Goal: Information Seeking & Learning: Learn about a topic

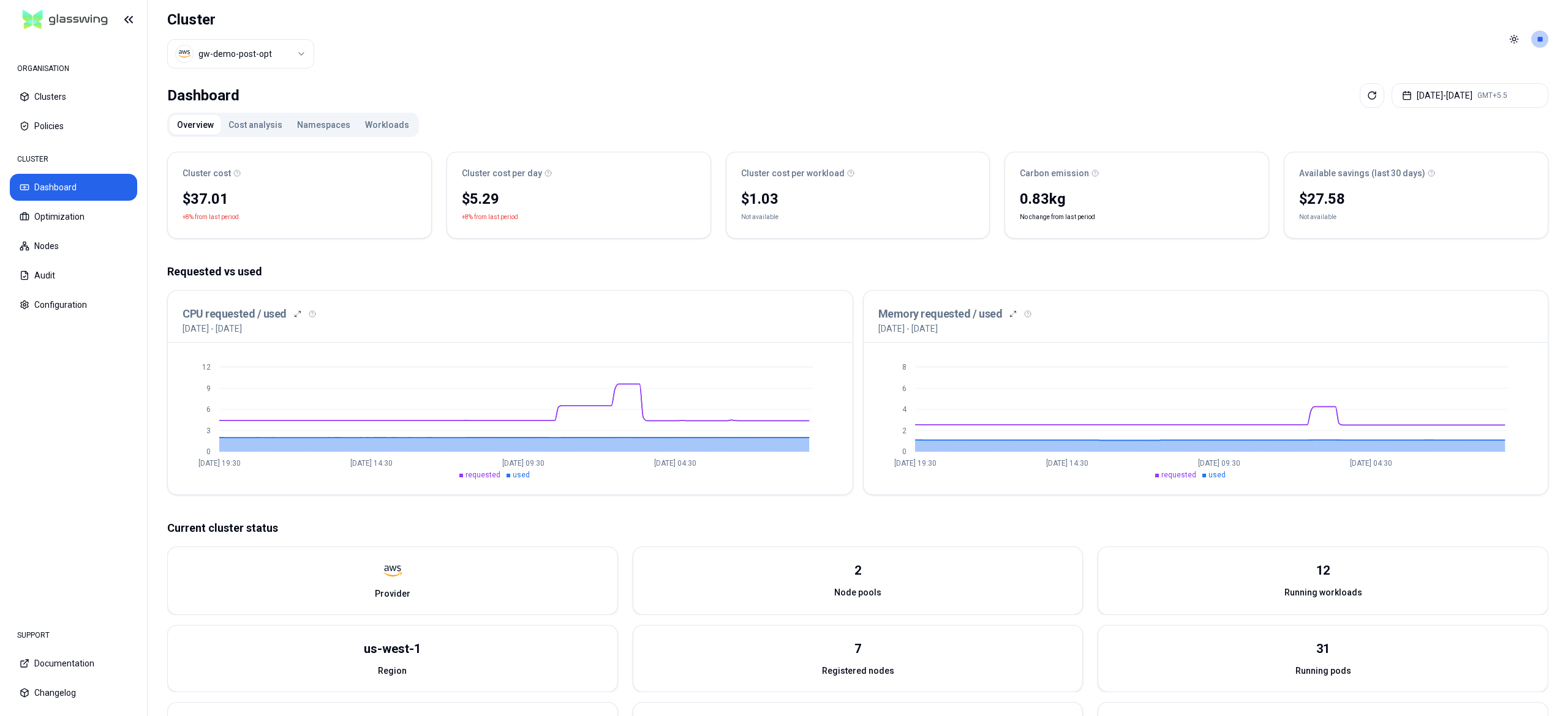
click at [247, 120] on button "Cost analysis" at bounding box center [256, 125] width 69 height 19
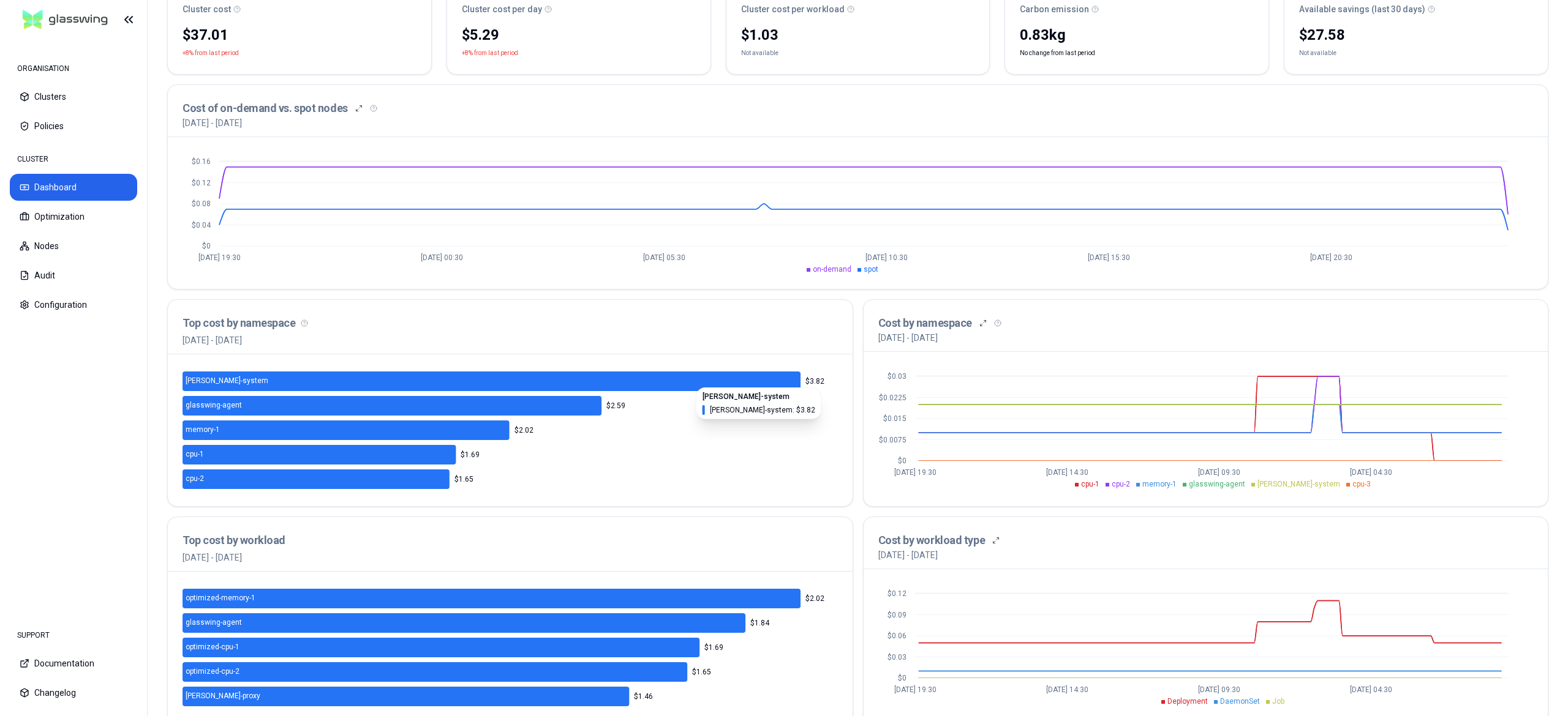
scroll to position [194, 0]
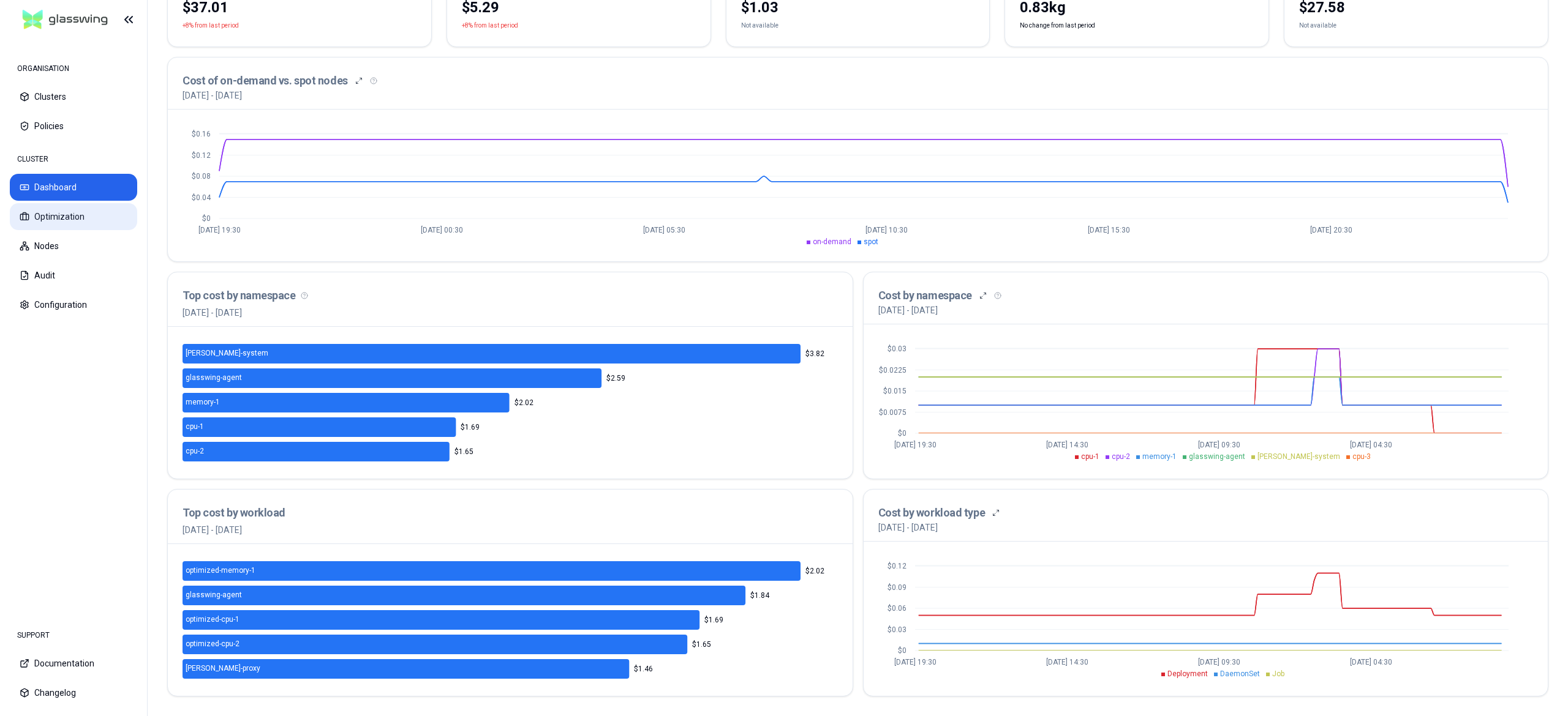
click at [45, 222] on button "Optimization" at bounding box center [73, 216] width 127 height 27
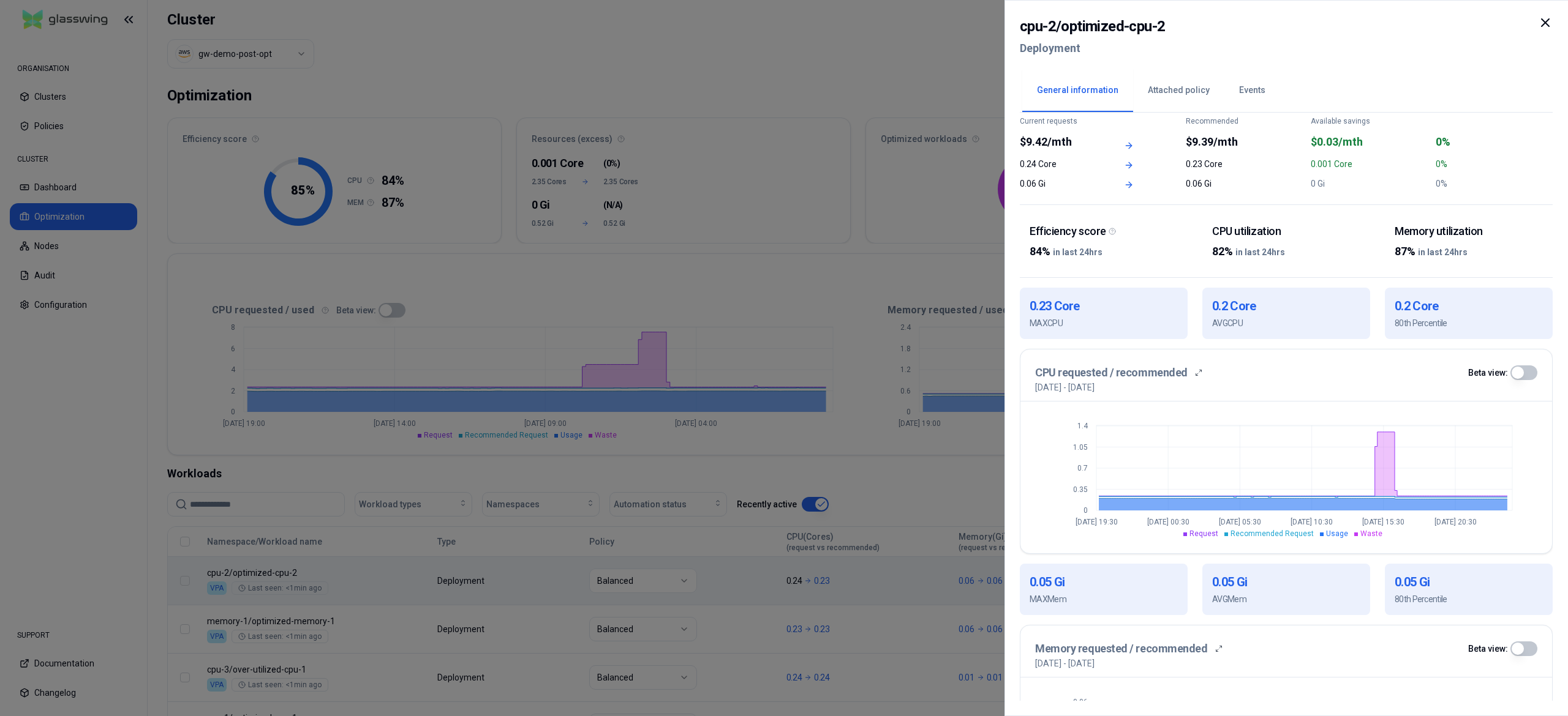
scroll to position [227, 0]
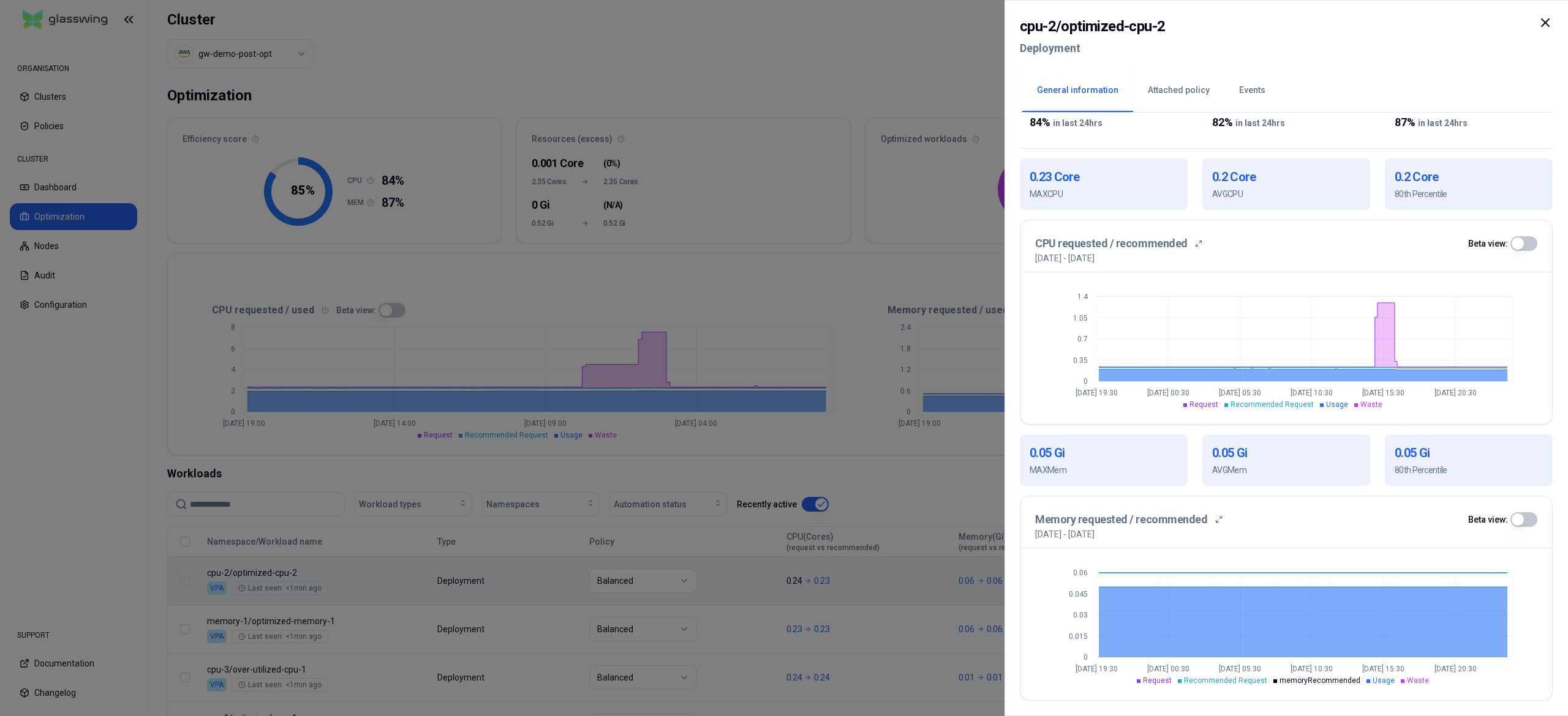
click at [71, 244] on div at bounding box center [784, 358] width 1568 height 716
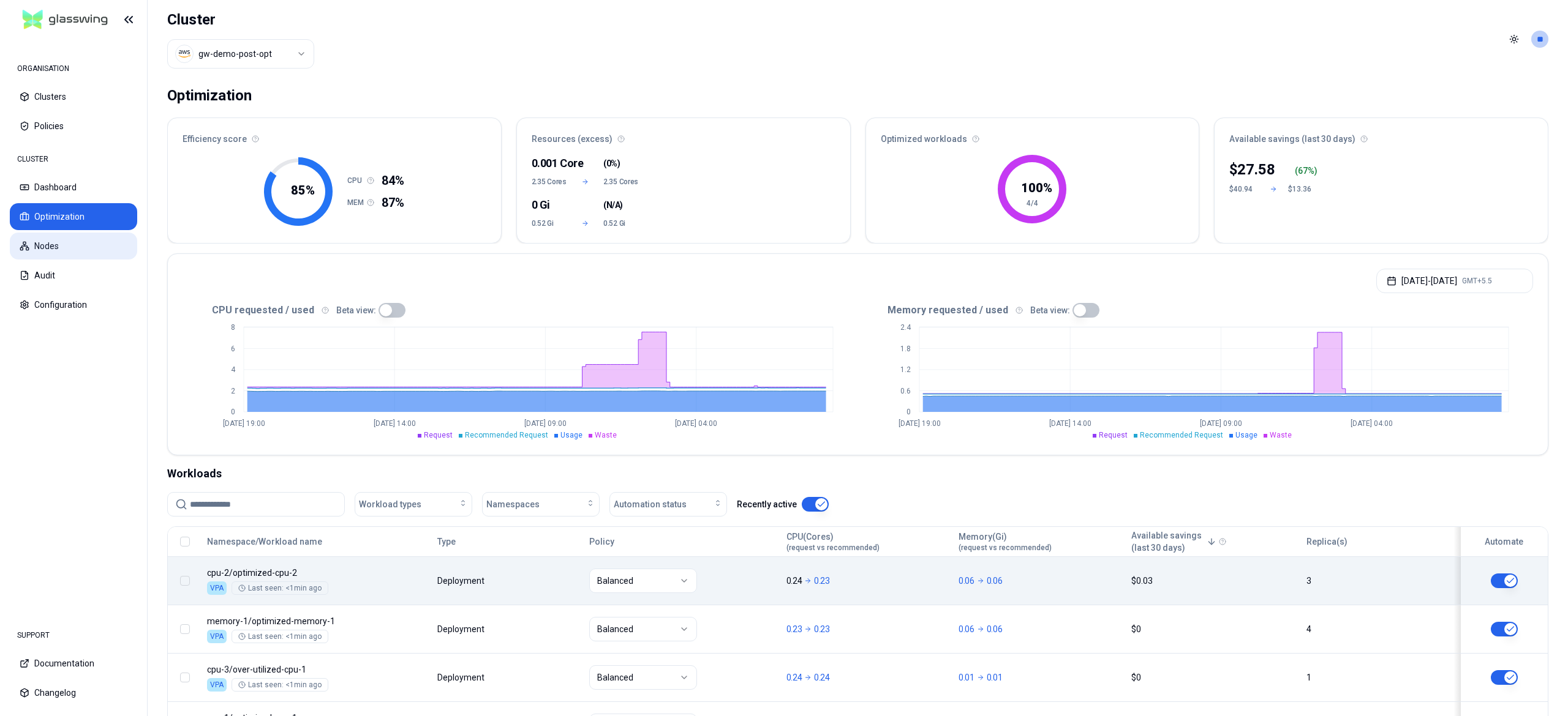
click at [58, 249] on button "Nodes" at bounding box center [73, 246] width 127 height 27
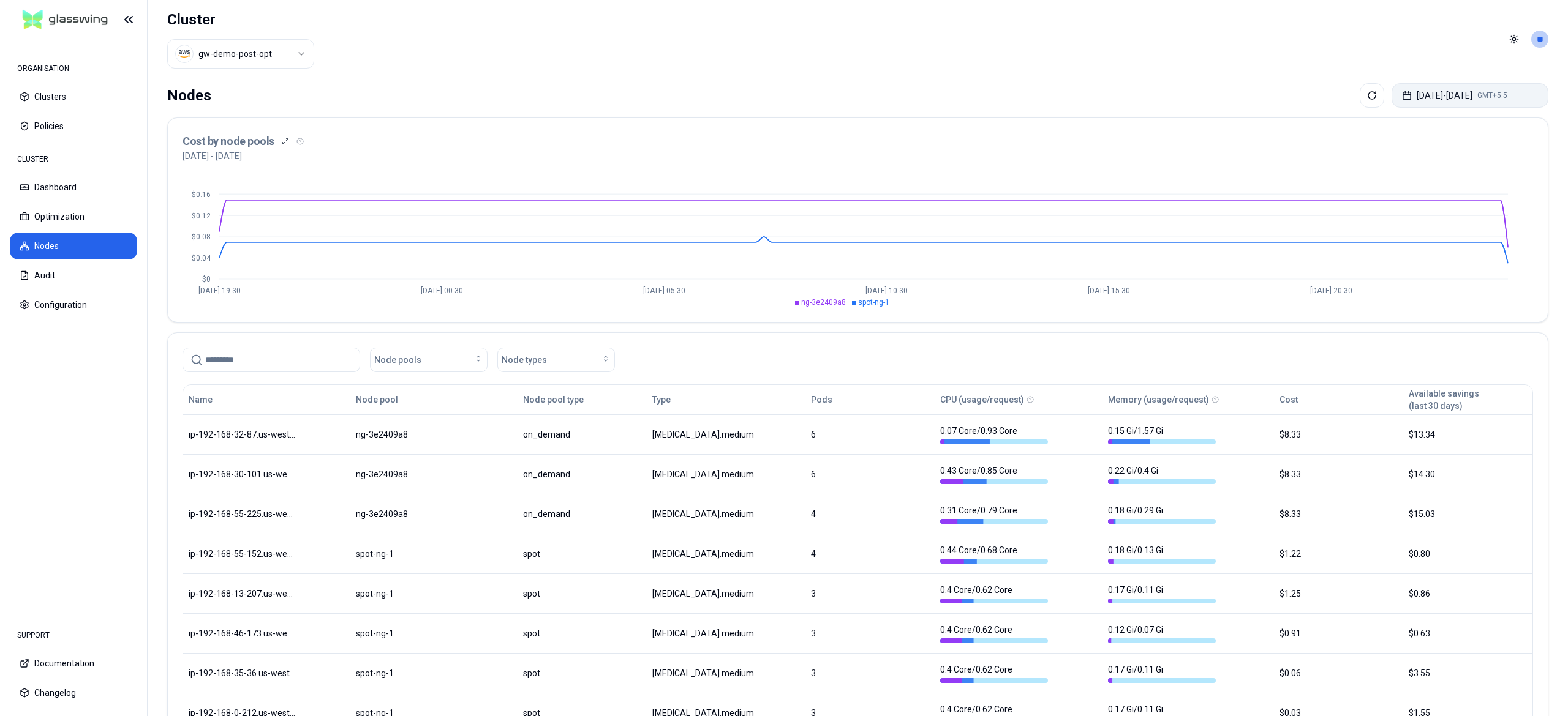
click at [1419, 105] on button "Aug 11, 2025 - Aug 18, 2025 GMT+5.5" at bounding box center [1470, 96] width 157 height 25
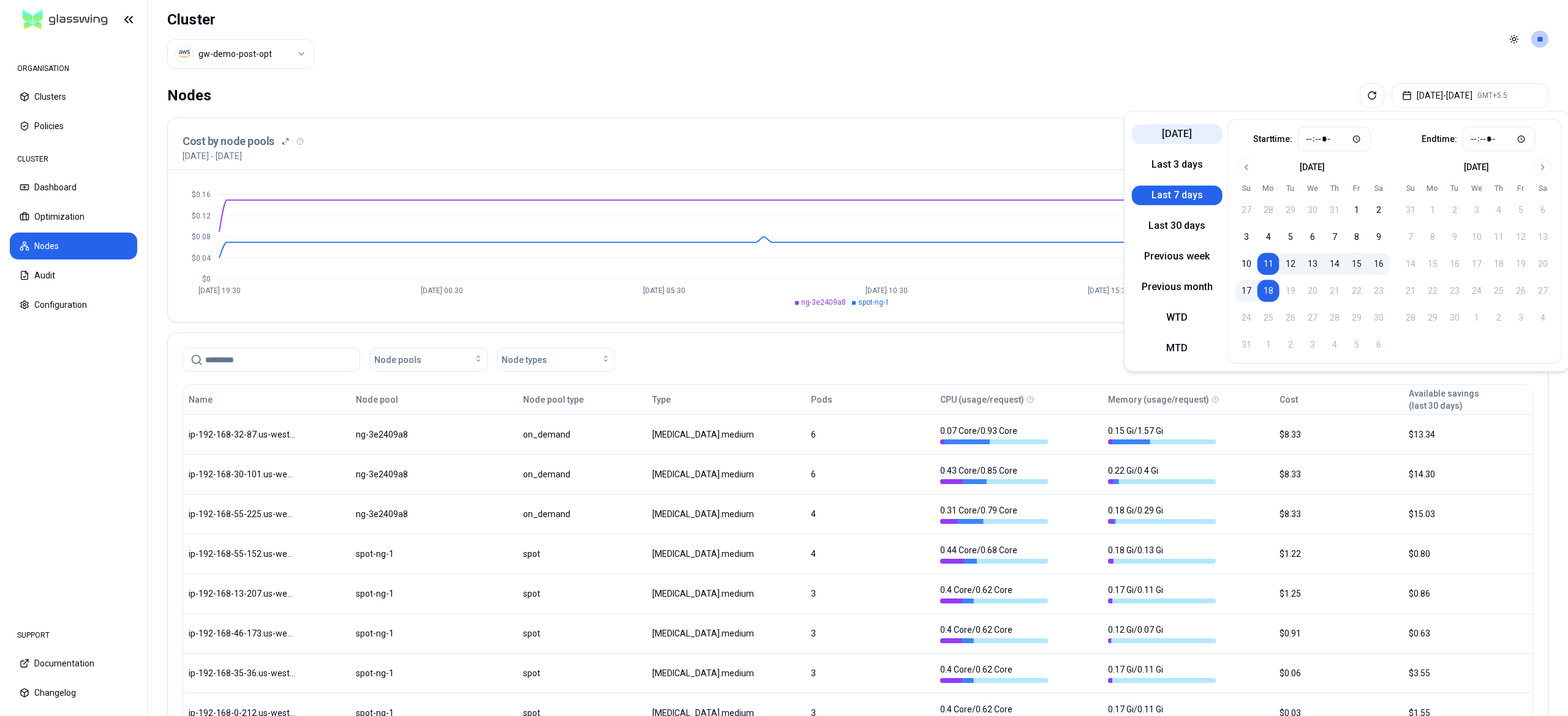
click at [1158, 137] on button "Today" at bounding box center [1177, 134] width 91 height 19
type input "*****"
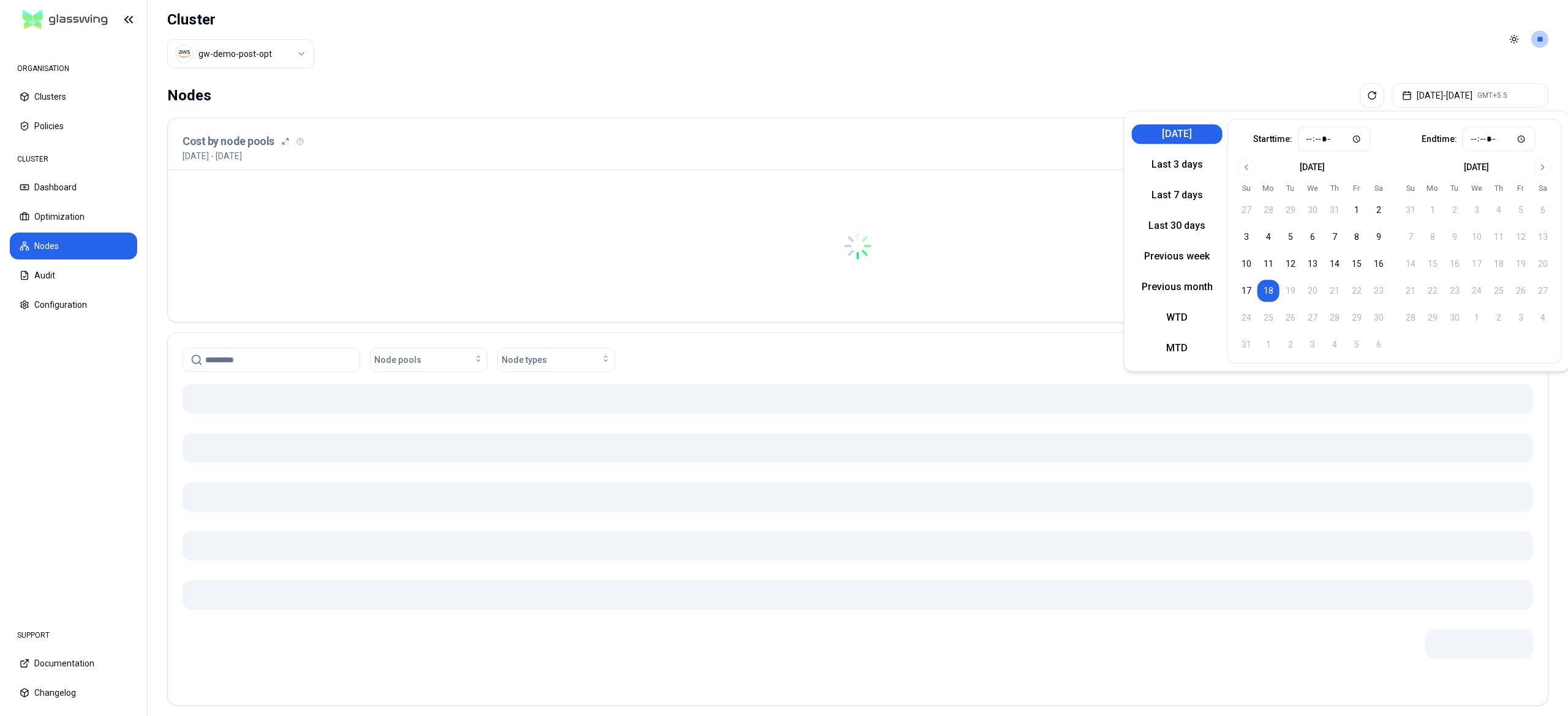
click at [1027, 85] on div "Nodes Aug 18, 2025 - Aug 18, 2025 GMT+5.5" at bounding box center [858, 96] width 1381 height 25
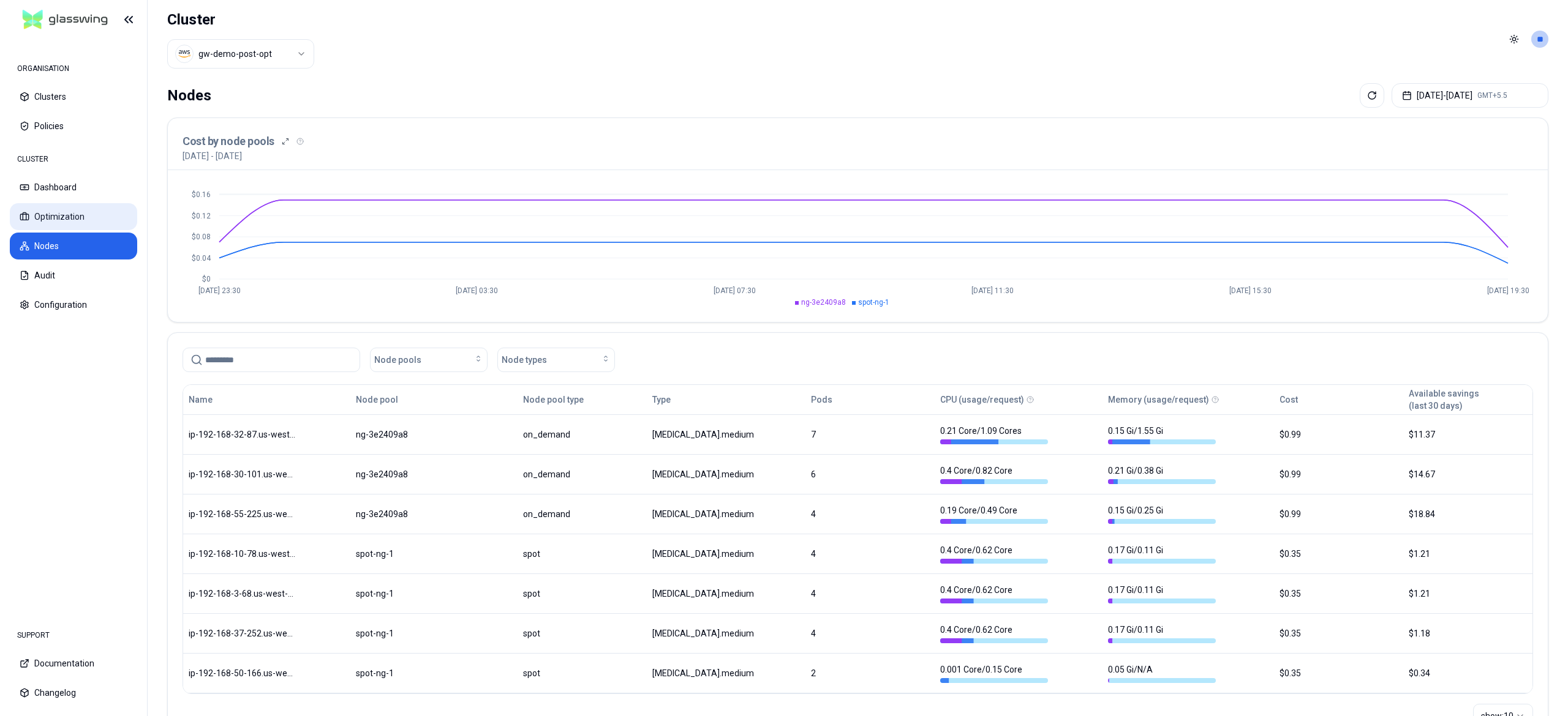
click at [72, 227] on button "Optimization" at bounding box center [73, 216] width 127 height 27
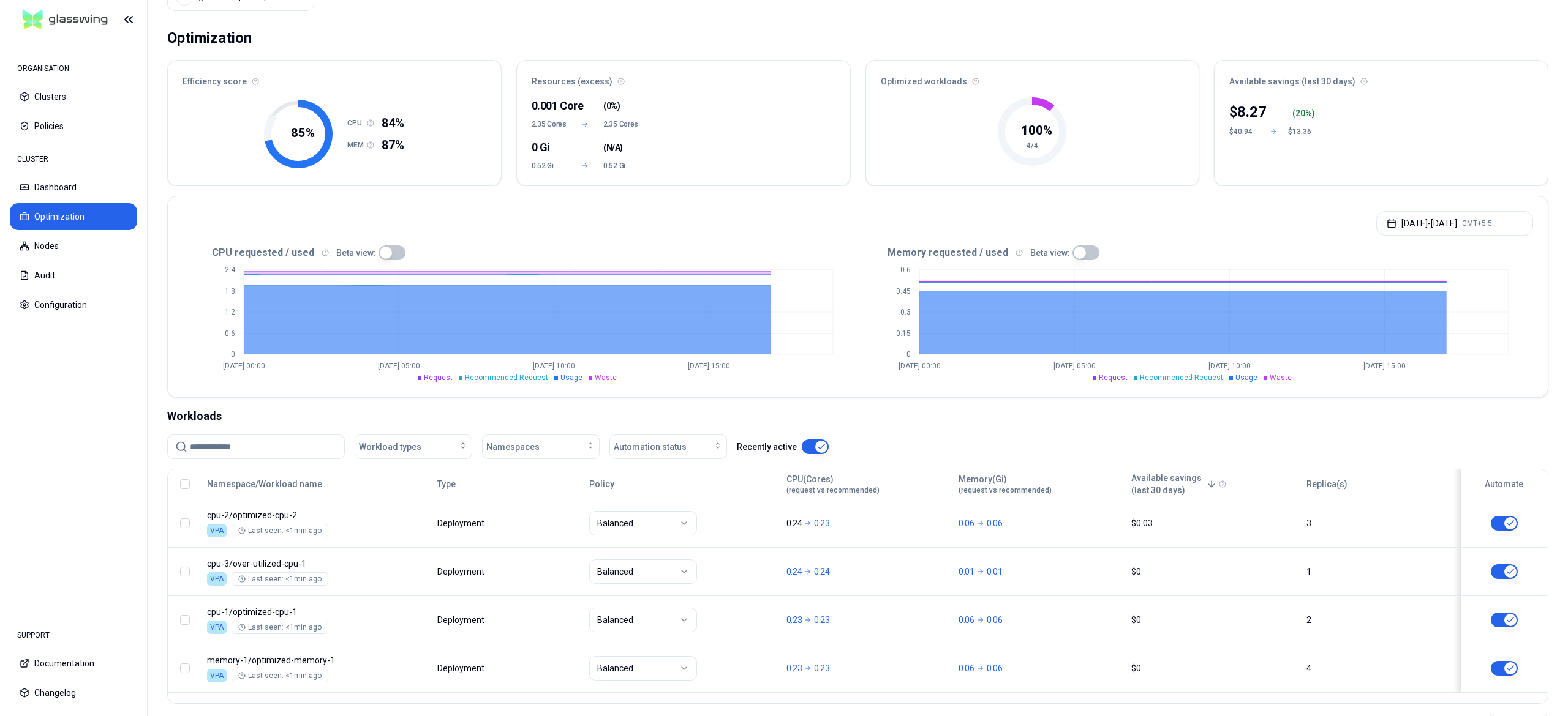
scroll to position [110, 0]
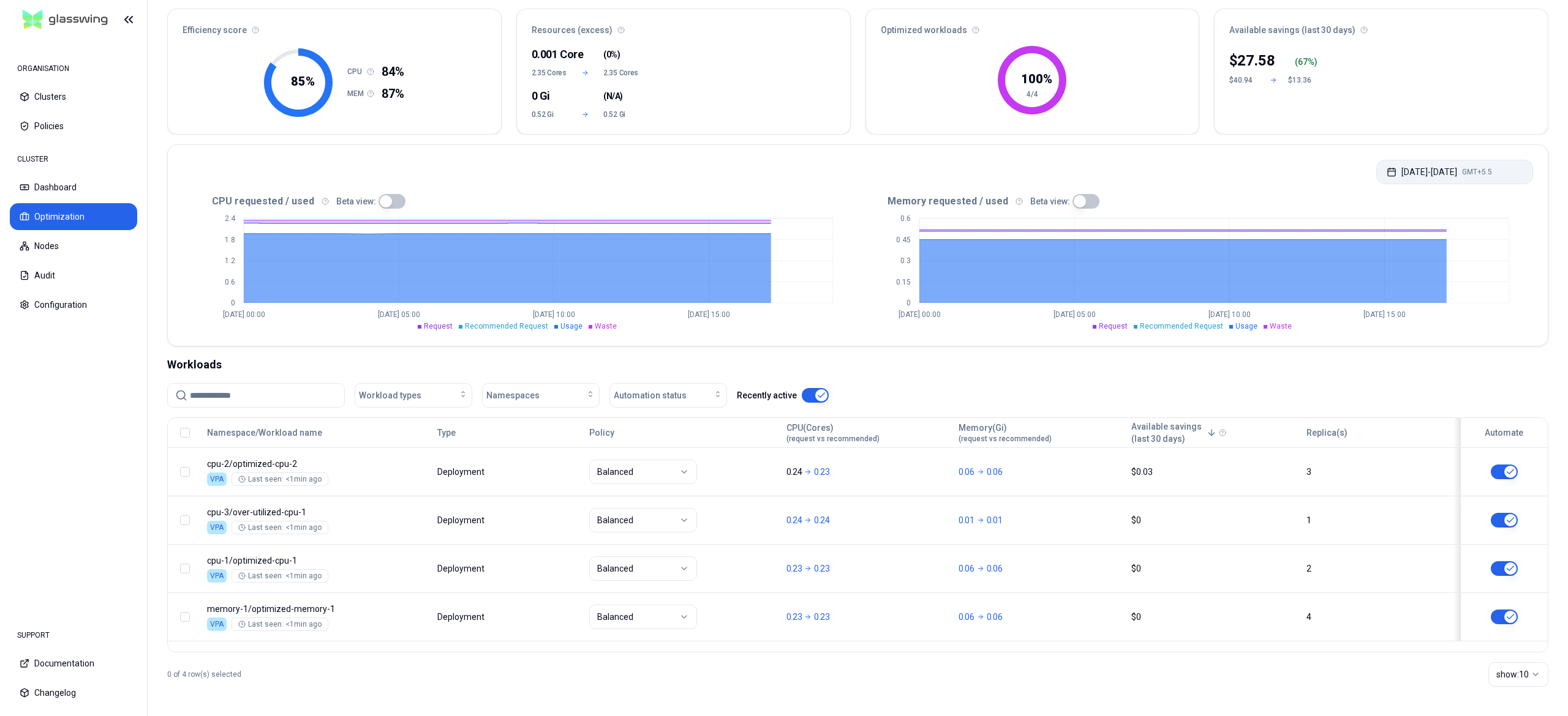
click at [1437, 171] on button "Aug 18, 2025 - Aug 18, 2025 GMT+5.5" at bounding box center [1455, 172] width 157 height 25
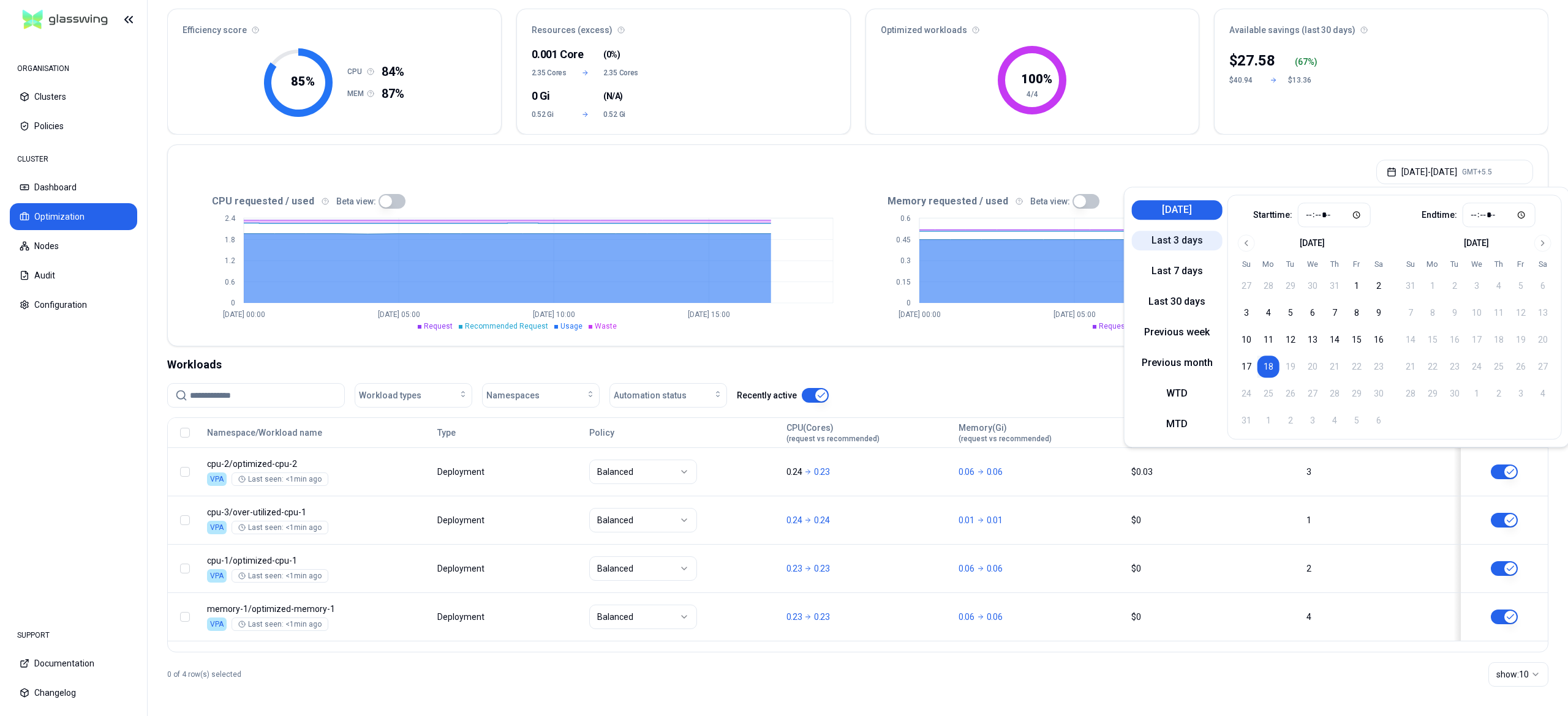
click at [1164, 247] on button "Last 3 days" at bounding box center [1177, 240] width 91 height 19
type input "*****"
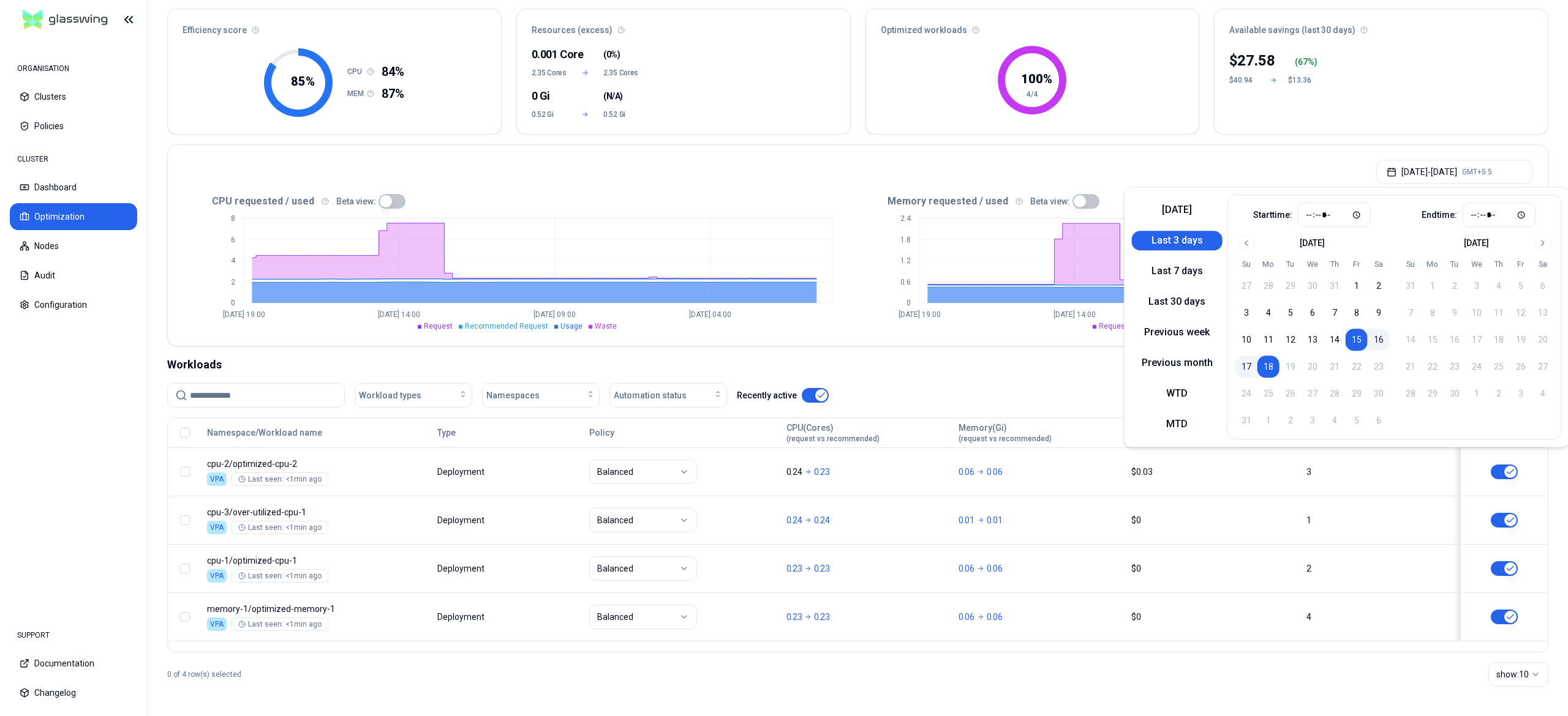
click at [838, 6] on div "Optimization Efficiency score 85 % CPU 84% MEM 87% Resources (excess) 0.001 Cor…" at bounding box center [858, 343] width 1421 height 747
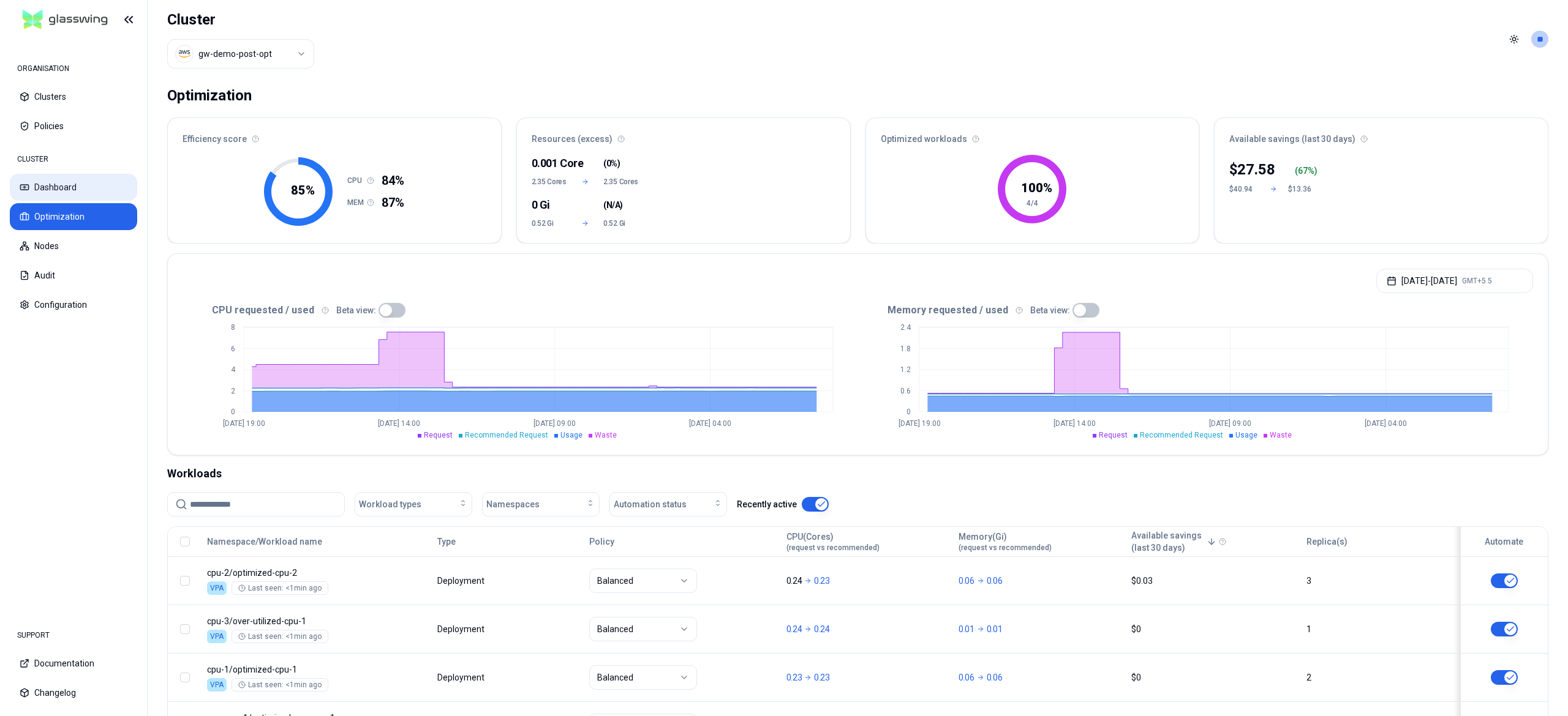
click at [57, 195] on button "Dashboard" at bounding box center [73, 187] width 127 height 27
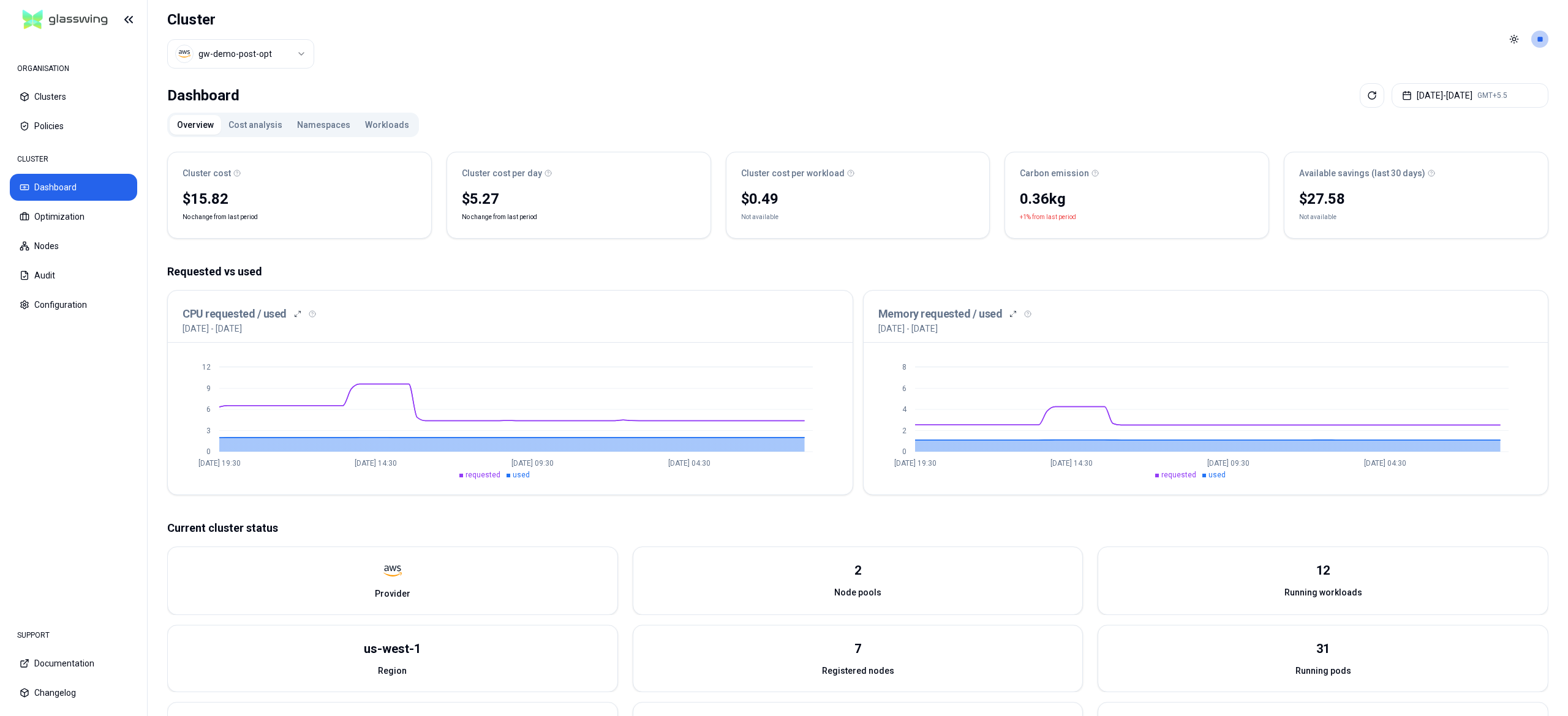
click at [263, 131] on button "Cost analysis" at bounding box center [256, 125] width 69 height 19
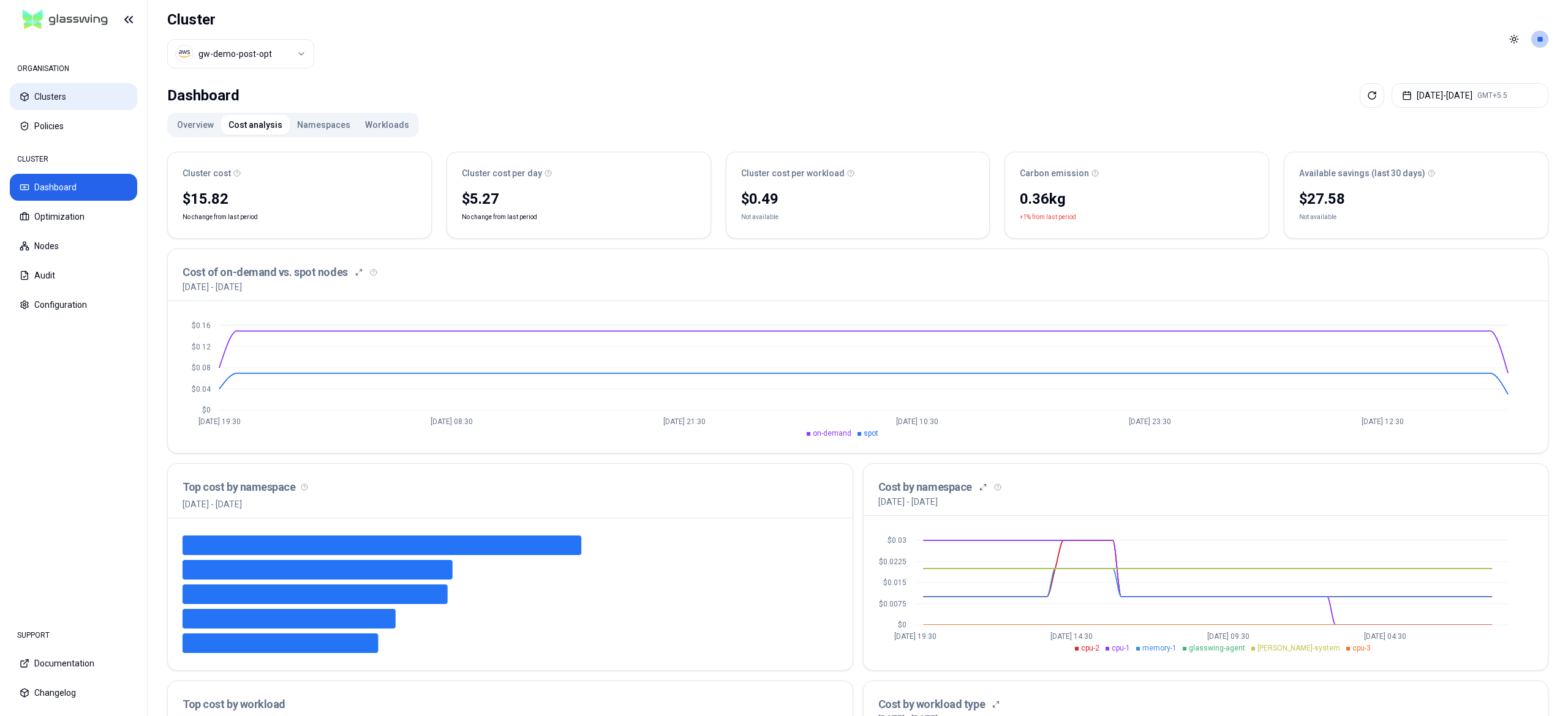
click at [64, 102] on button "Clusters" at bounding box center [73, 96] width 127 height 27
